Goal: Find specific page/section: Find specific page/section

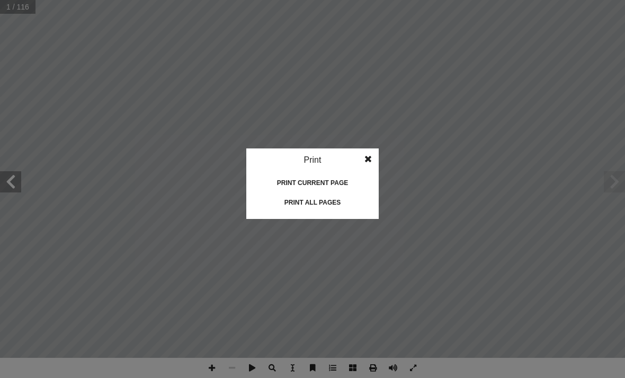
click at [320, 204] on div "Print all pages" at bounding box center [313, 202] width 106 height 17
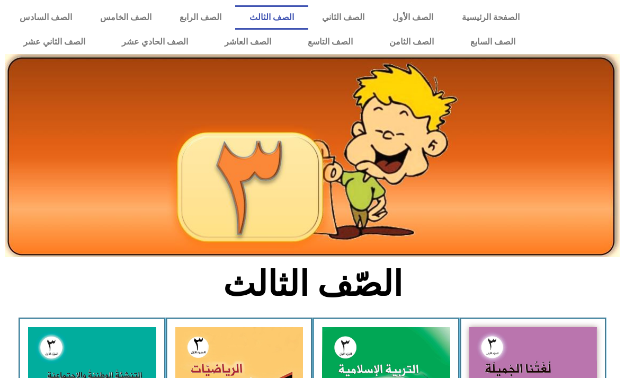
click at [195, 16] on link "الصف الرابع" at bounding box center [200, 17] width 70 height 24
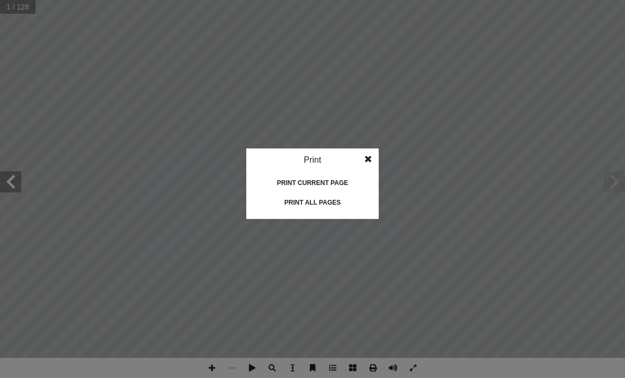
click at [323, 189] on div "Print current page" at bounding box center [313, 182] width 106 height 17
click at [307, 206] on div "Print all pages" at bounding box center [313, 202] width 106 height 17
